Goal: Find specific page/section: Find specific page/section

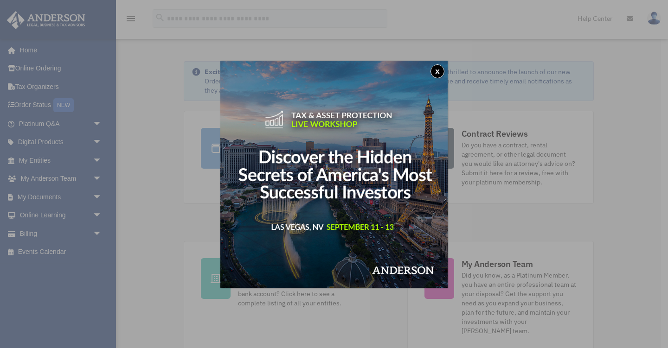
click at [437, 71] on button "x" at bounding box center [438, 71] width 14 height 14
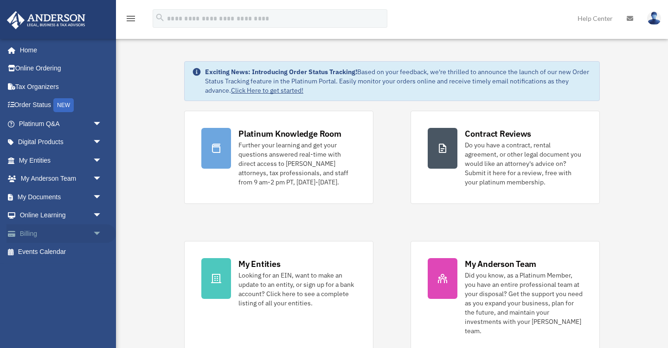
click at [44, 233] on link "Billing arrow_drop_down" at bounding box center [60, 234] width 109 height 19
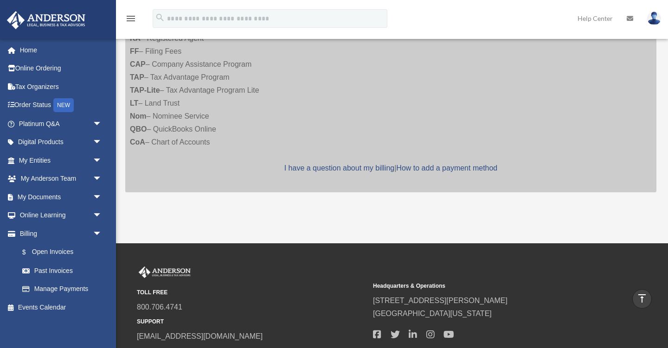
scroll to position [473, 0]
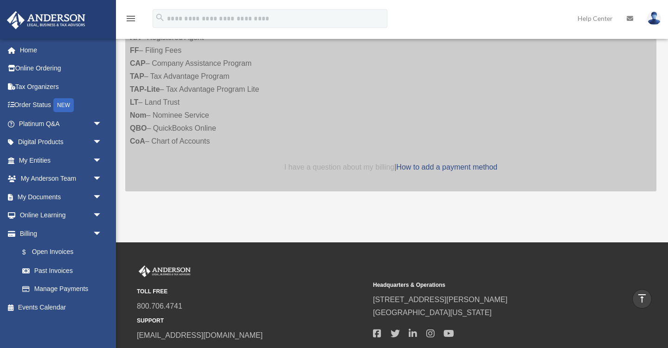
click at [373, 163] on link "I have a question about my billing" at bounding box center [339, 167] width 110 height 8
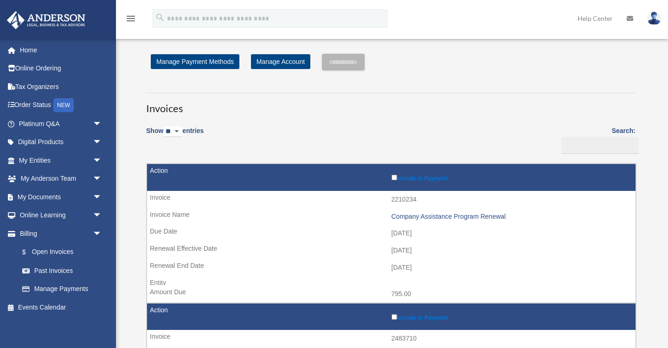
scroll to position [473, 0]
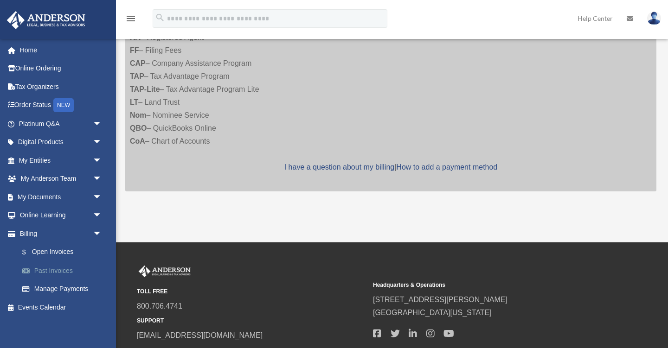
click at [55, 271] on link "Past Invoices" at bounding box center [64, 271] width 103 height 19
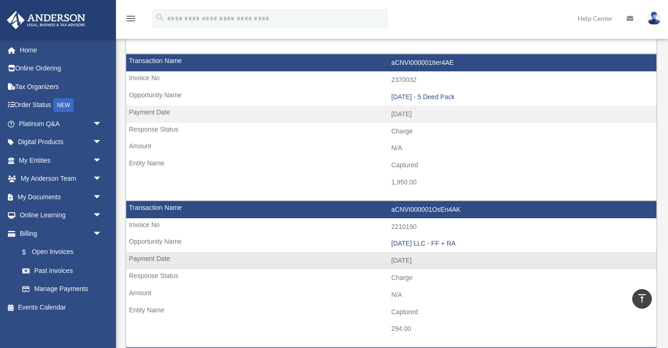
scroll to position [653, 0]
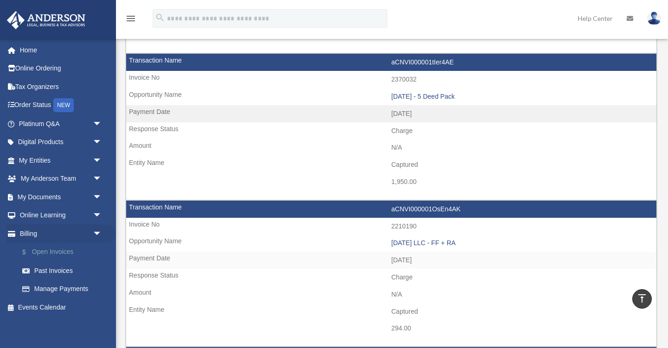
click at [59, 250] on link "$ Open Invoices" at bounding box center [64, 252] width 103 height 19
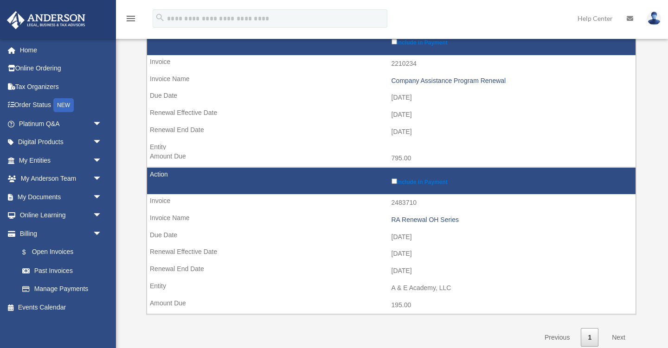
scroll to position [136, 0]
